Goal: Information Seeking & Learning: Learn about a topic

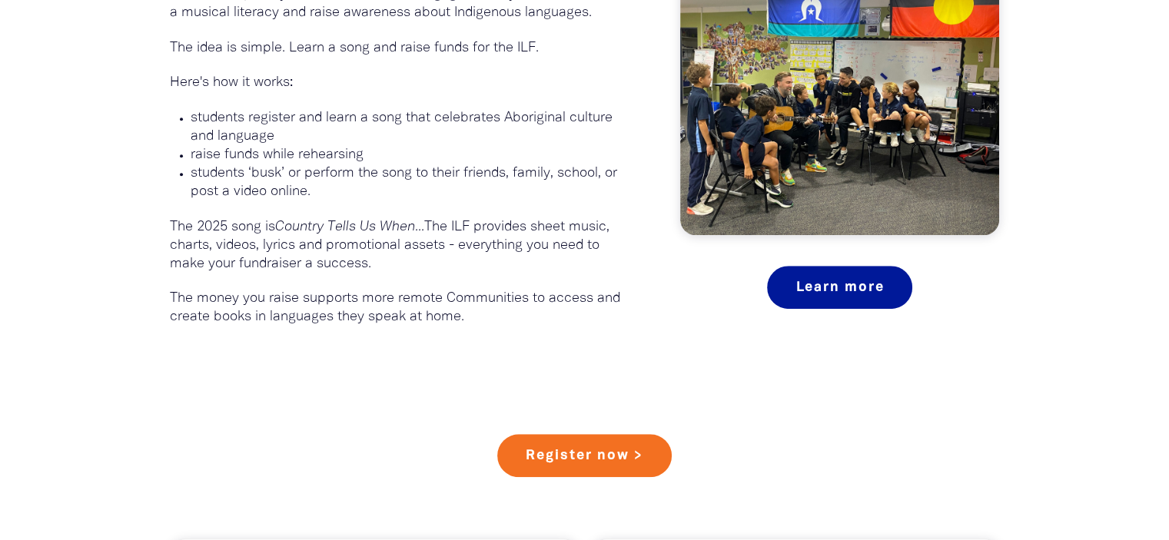
scroll to position [1025, 0]
click at [478, 314] on p "The money you raise supports more remote Communities to access and create books…" at bounding box center [402, 307] width 465 height 37
drag, startPoint x: 168, startPoint y: 294, endPoint x: 234, endPoint y: 288, distance: 65.6
click at [234, 288] on div "What is Busking For Change ?﻿ Busking for Change is fundraiser by the Indigenou…" at bounding box center [402, 108] width 511 height 435
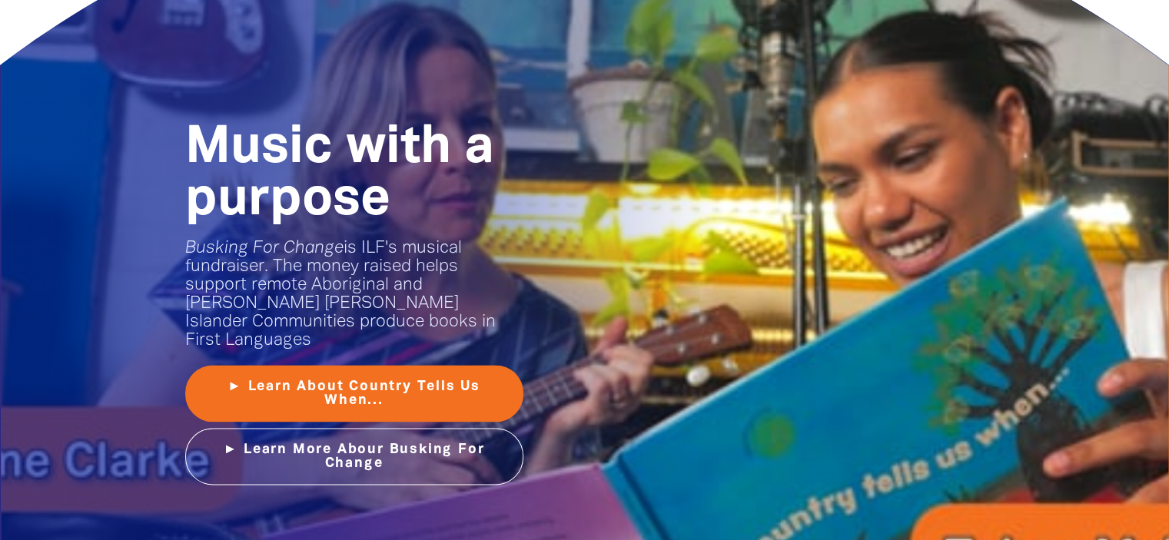
scroll to position [1924, 0]
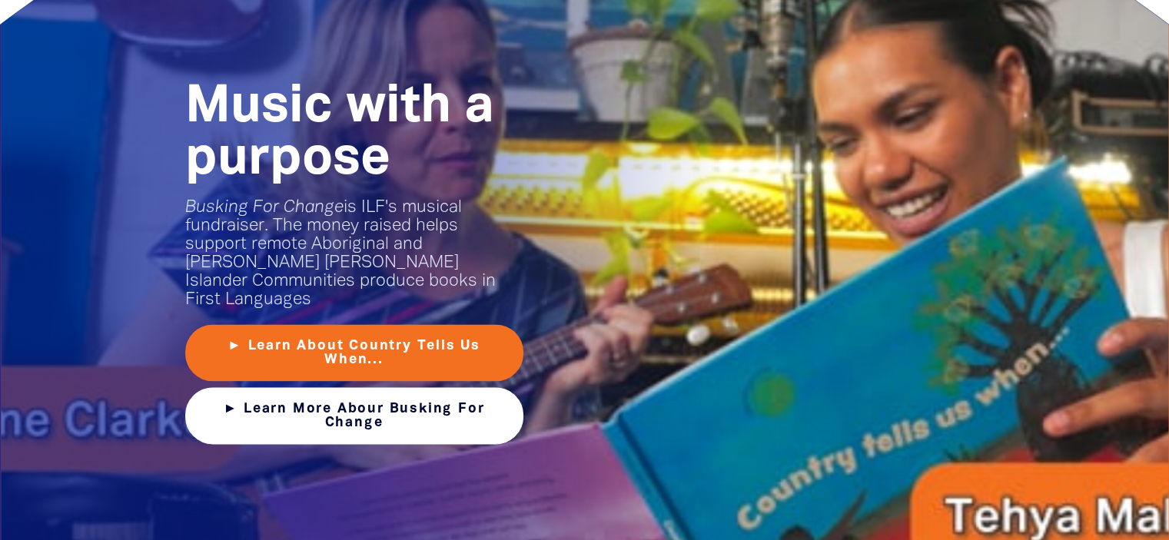
click at [242, 409] on link "► Learn More Abour Busking For Change" at bounding box center [354, 415] width 338 height 57
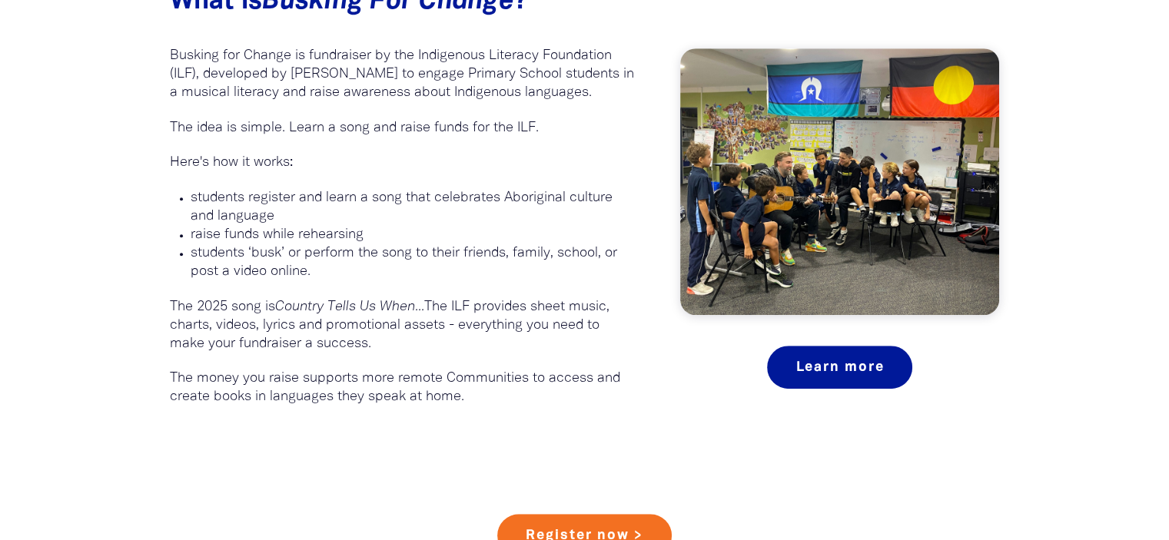
scroll to position [962, 0]
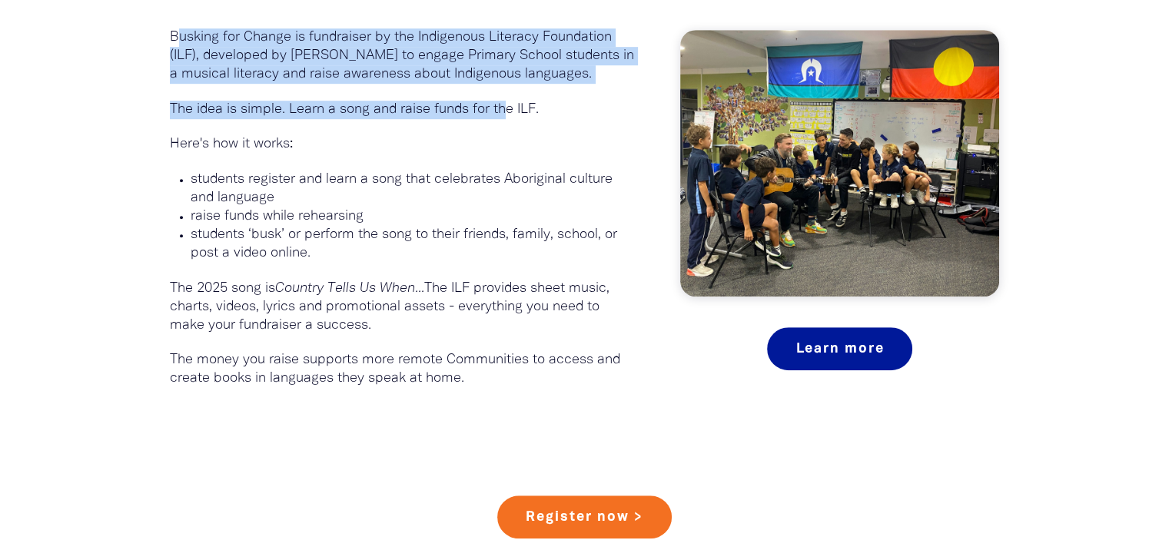
drag, startPoint x: 174, startPoint y: 35, endPoint x: 510, endPoint y: 109, distance: 344.8
click at [510, 109] on div "What is Busking For Change ?﻿ Busking for Change is fundraiser by the Indigenou…" at bounding box center [402, 178] width 465 height 420
click at [427, 79] on p "Busking for Change is fundraiser by the Indigenous Literacy Foundation (ILF), d…" at bounding box center [402, 55] width 465 height 55
click at [321, 61] on p "Busking for Change is fundraiser by the Indigenous Literacy Foundation (ILF), d…" at bounding box center [402, 55] width 465 height 55
click at [281, 93] on p at bounding box center [402, 92] width 465 height 17
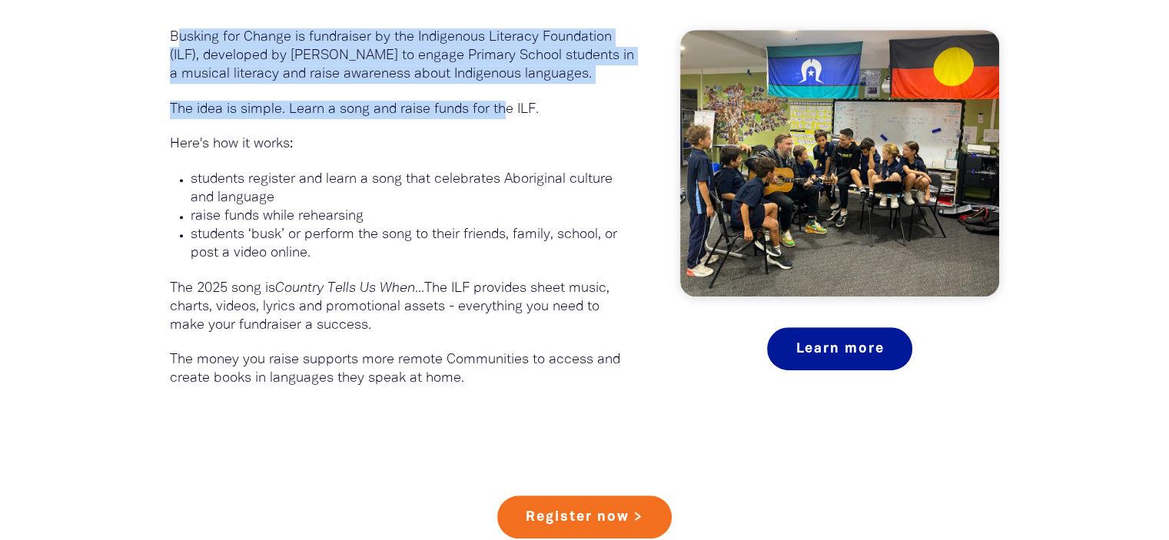
click at [281, 93] on p at bounding box center [402, 92] width 465 height 17
drag, startPoint x: 171, startPoint y: 33, endPoint x: 586, endPoint y: 80, distance: 417.7
click at [584, 85] on div "What is Busking For Change ?﻿ Busking for Change is fundraiser by the Indigenou…" at bounding box center [402, 178] width 465 height 420
click at [586, 80] on p "Busking for Change is fundraiser by the Indigenous Literacy Foundation (ILF), d…" at bounding box center [402, 55] width 465 height 55
drag, startPoint x: 172, startPoint y: 36, endPoint x: 532, endPoint y: 86, distance: 363.2
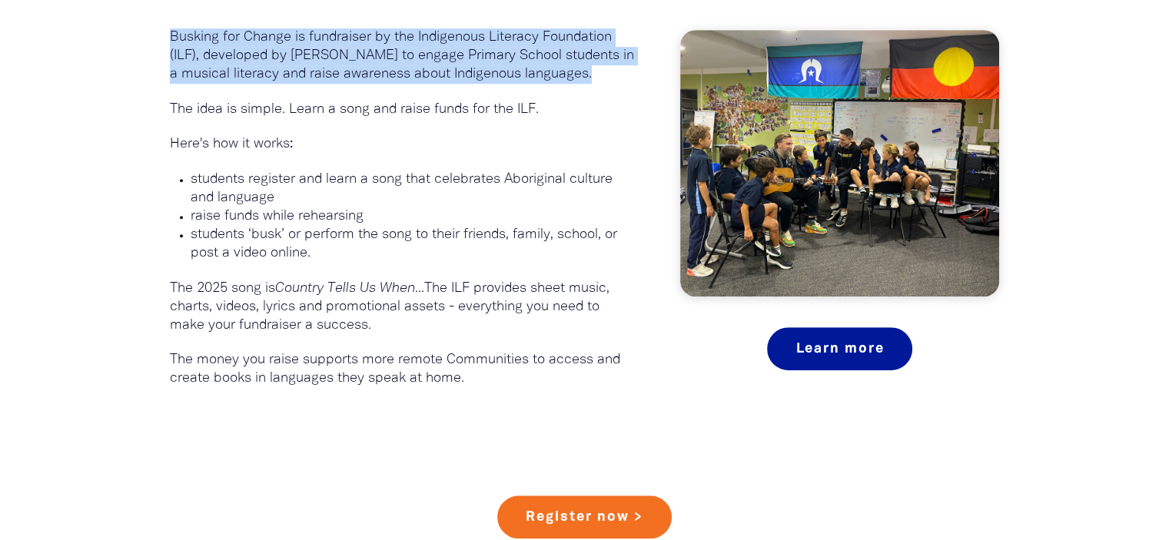
click at [532, 86] on div "What is Busking For Change ?﻿ Busking for Change is fundraiser by the Indigenou…" at bounding box center [402, 178] width 465 height 420
copy p "Busking for Change is fundraiser by the Indigenous Literacy Foundation (ILF), d…"
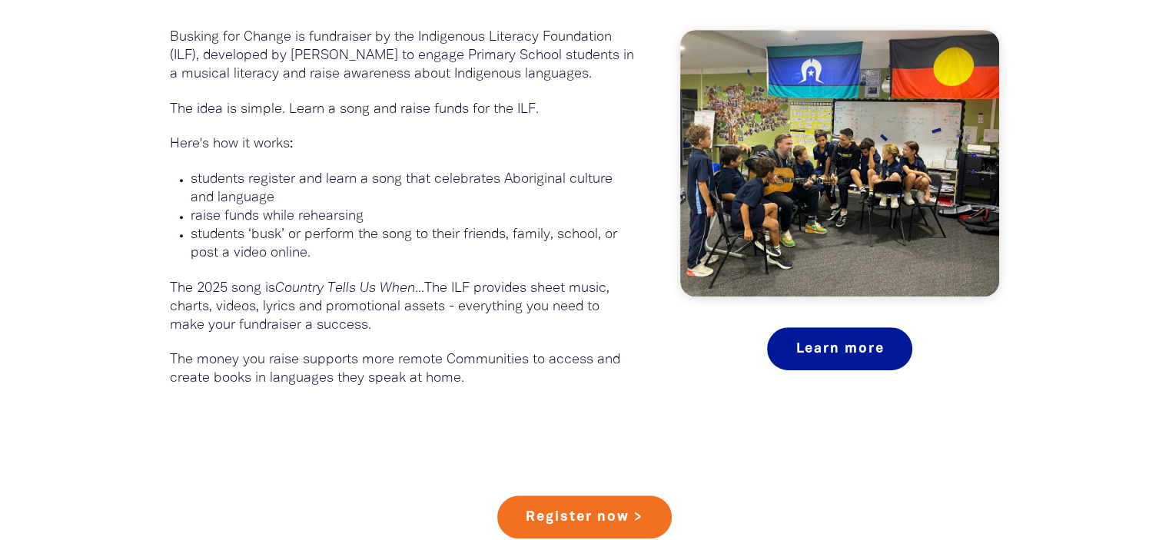
click at [175, 355] on p "The money you raise supports more remote Communities to access and create books…" at bounding box center [402, 369] width 465 height 37
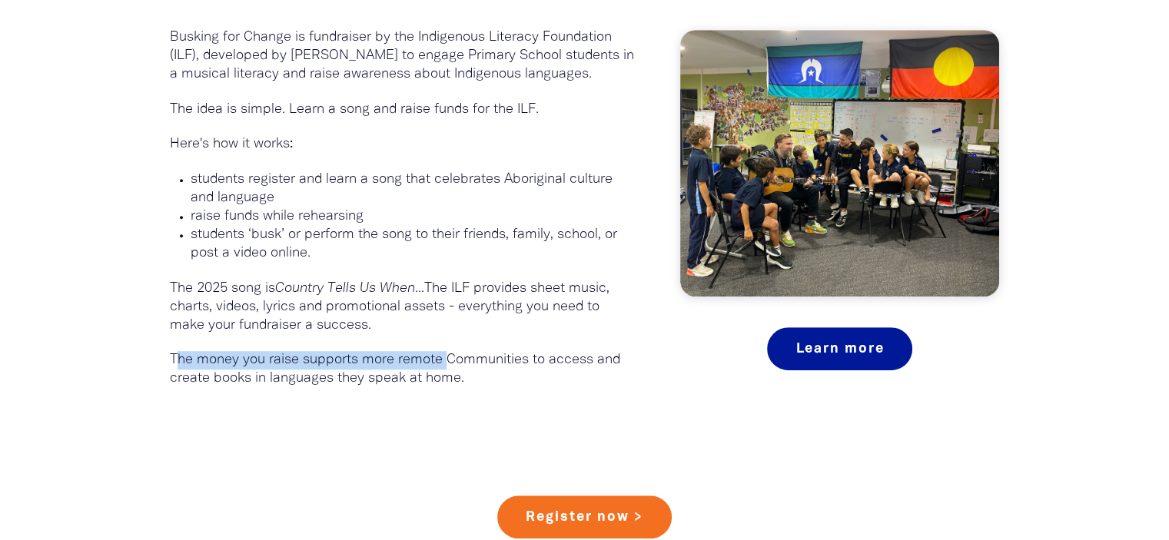
drag, startPoint x: 175, startPoint y: 355, endPoint x: 447, endPoint y: 363, distance: 272.2
click at [447, 363] on p "The money you raise supports more remote Communities to access and create books…" at bounding box center [402, 369] width 465 height 37
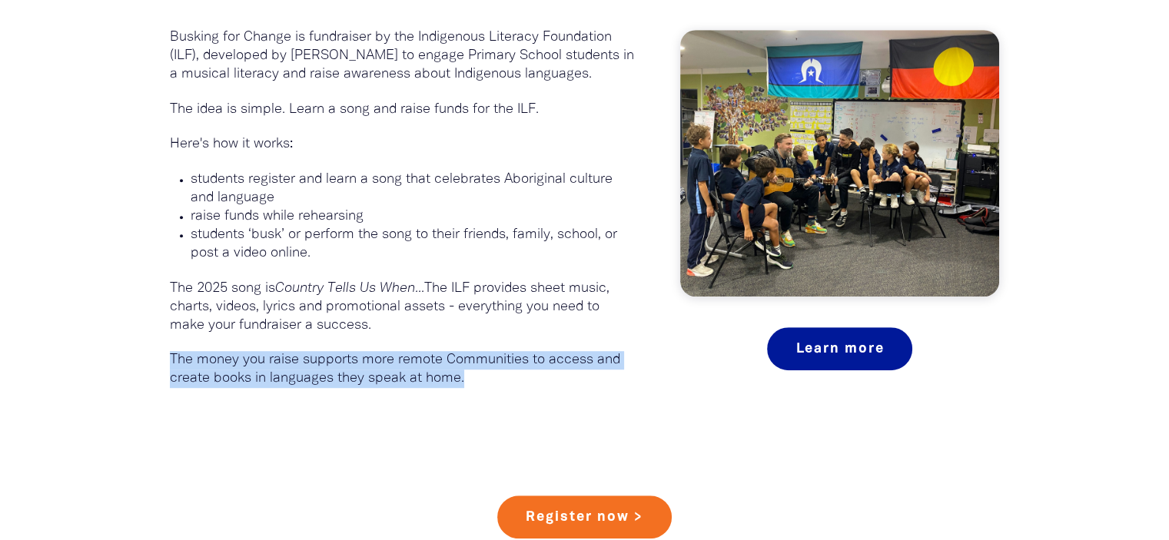
drag, startPoint x: 473, startPoint y: 380, endPoint x: 163, endPoint y: 359, distance: 311.3
click at [163, 359] on div "What is Busking For Change ?﻿ Busking for Change is fundraiser by the Indigenou…" at bounding box center [402, 170] width 511 height 435
copy p "The money you raise supports more remote Communities to access and create books…"
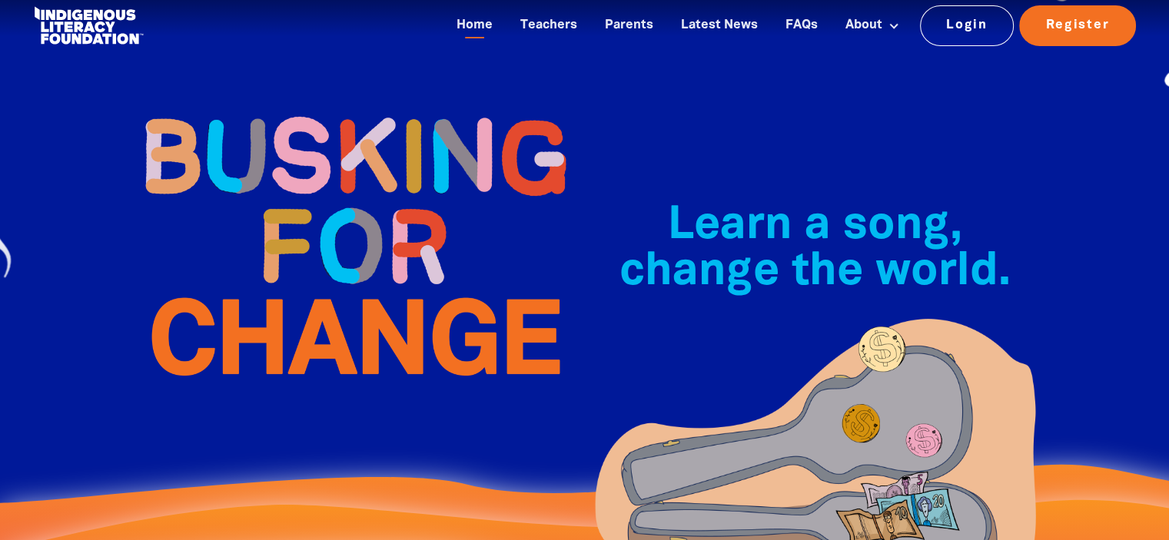
scroll to position [0, 0]
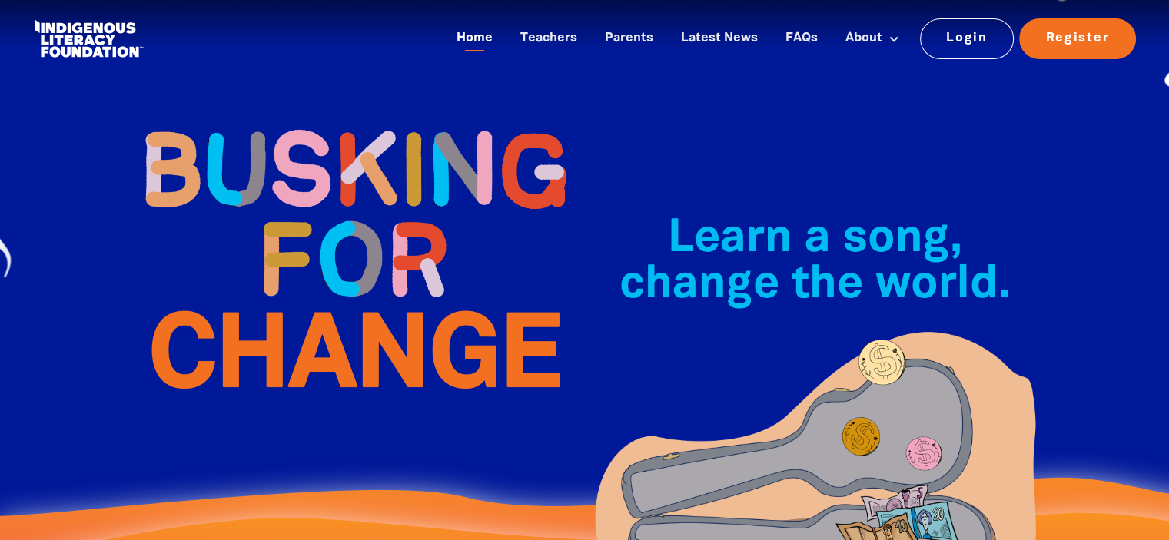
click at [483, 28] on link "Home" at bounding box center [474, 38] width 55 height 25
click at [491, 42] on link "Home" at bounding box center [474, 38] width 55 height 25
click at [633, 43] on link "Parents" at bounding box center [629, 38] width 67 height 25
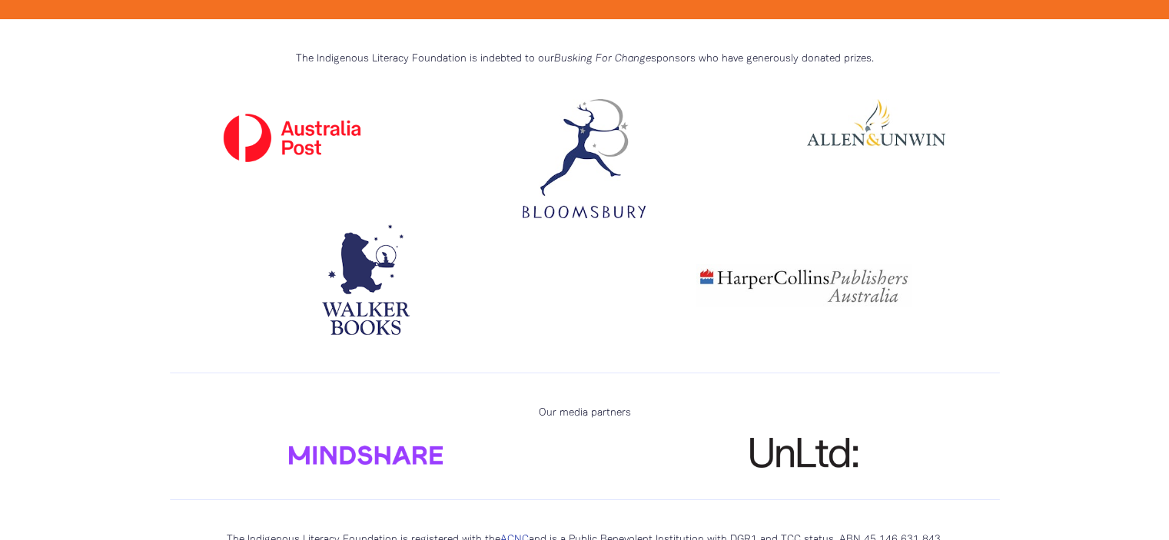
scroll to position [3388, 0]
